Goal: Find specific page/section: Find specific page/section

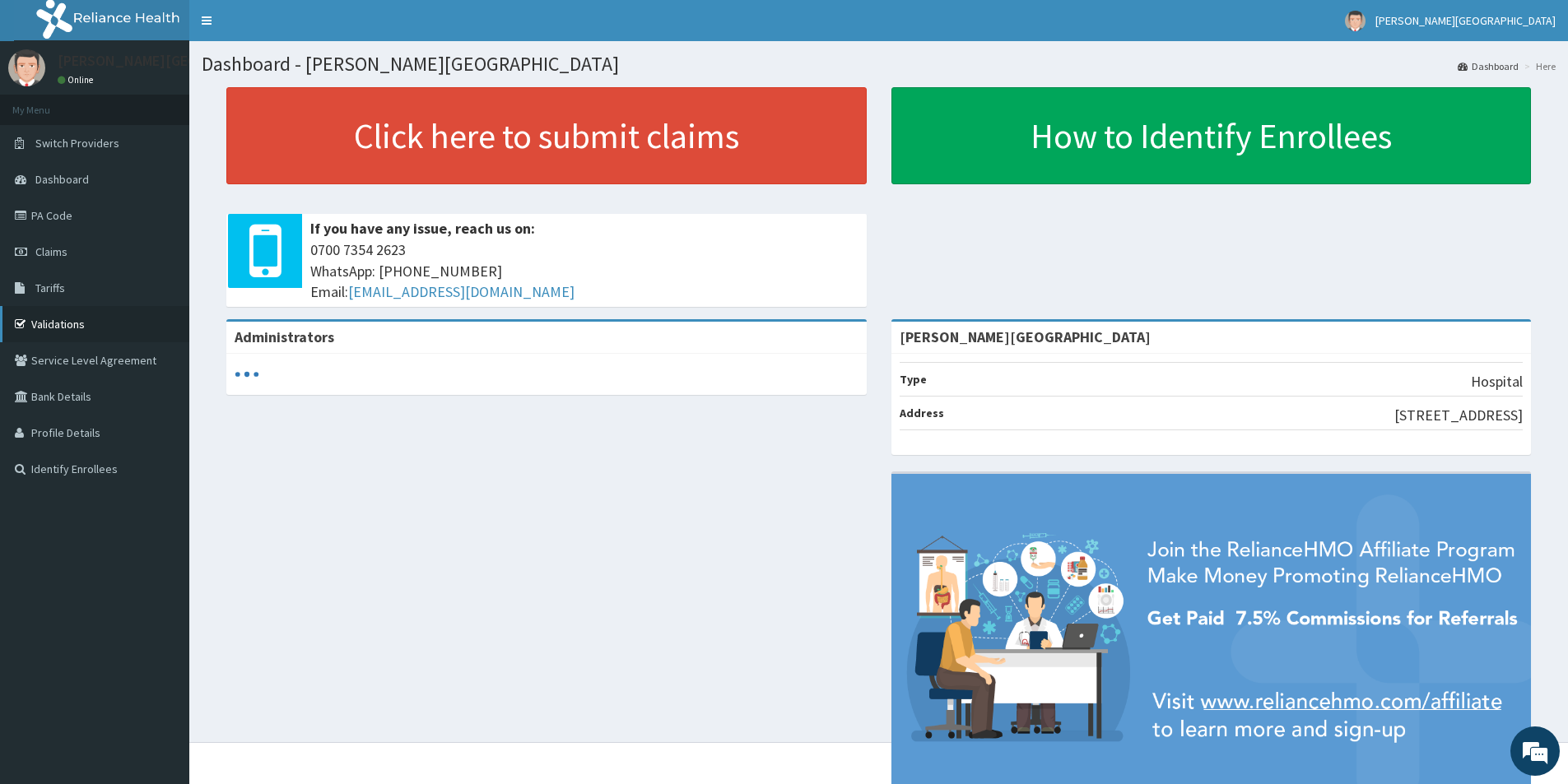
click at [77, 327] on link "Validations" at bounding box center [95, 324] width 190 height 37
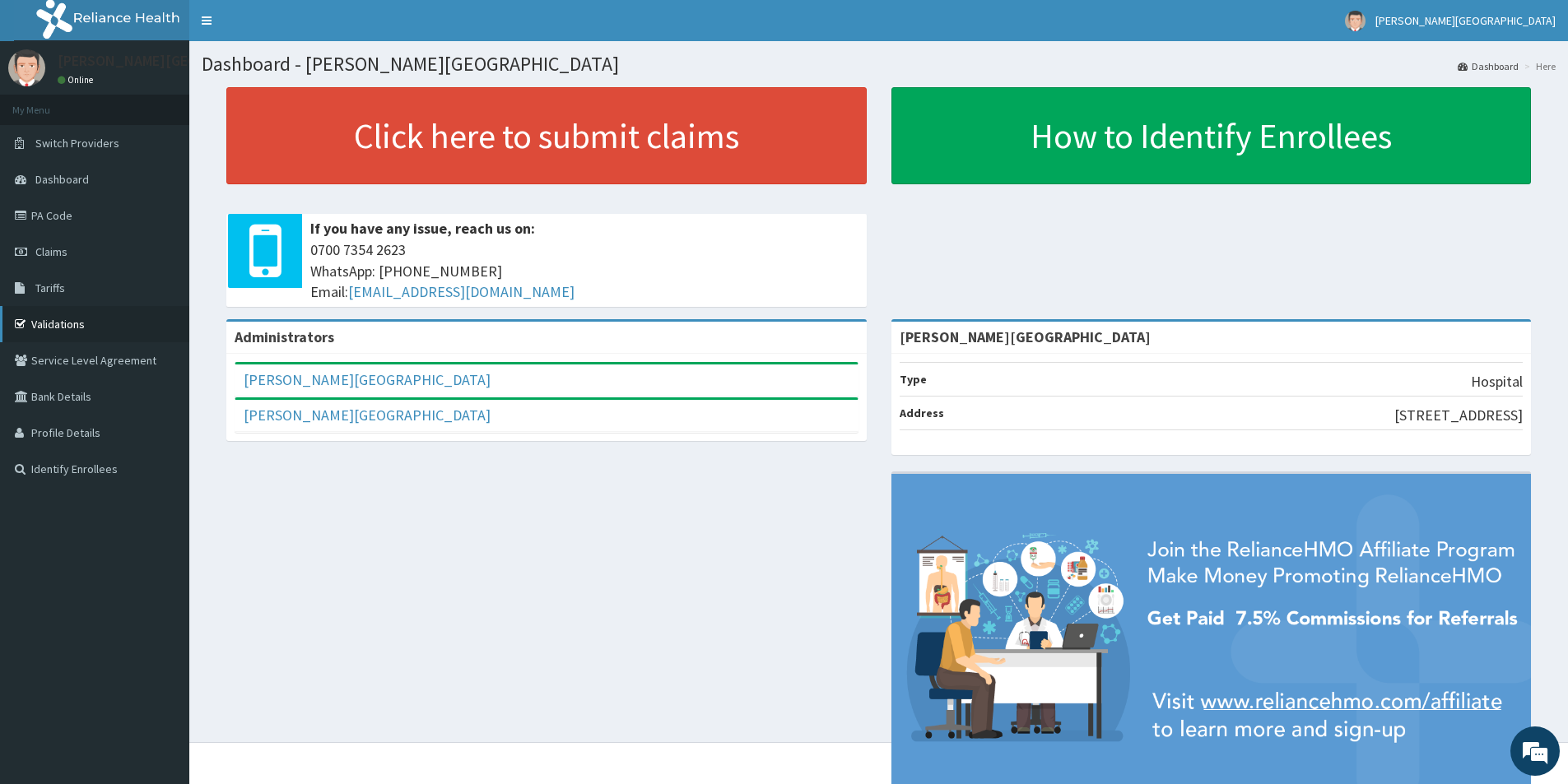
click at [93, 325] on link "Validations" at bounding box center [95, 324] width 190 height 37
